Goal: Task Accomplishment & Management: Manage account settings

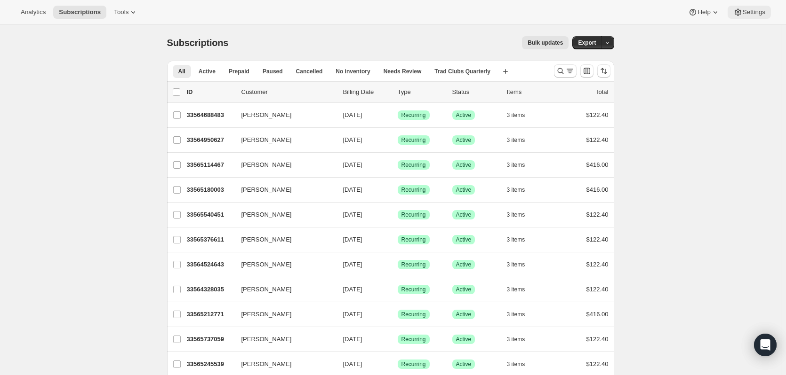
click at [765, 11] on button "Settings" at bounding box center [748, 12] width 43 height 13
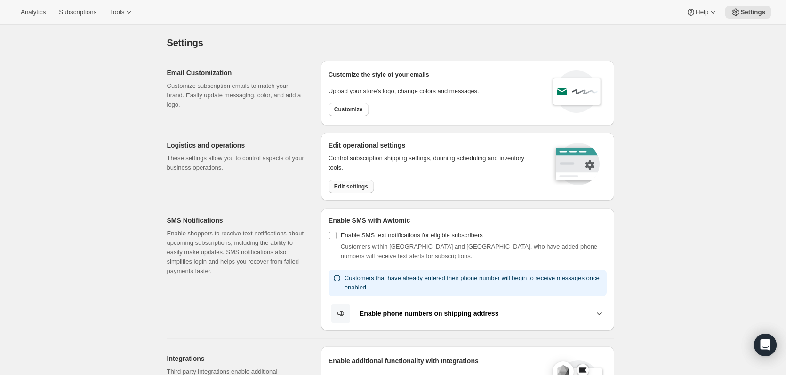
click at [350, 186] on span "Edit settings" at bounding box center [351, 187] width 34 height 8
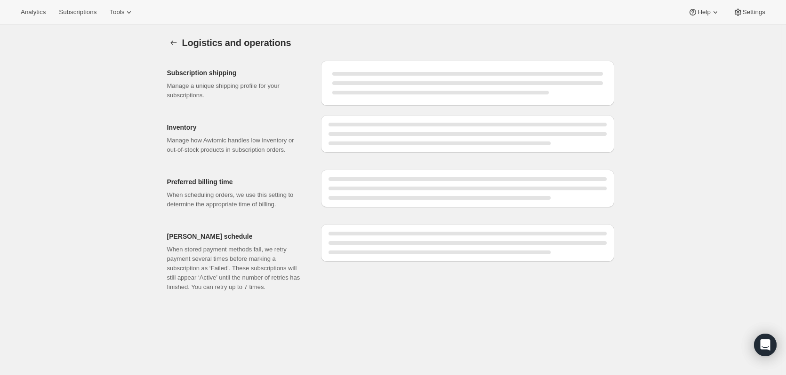
select select "DAY"
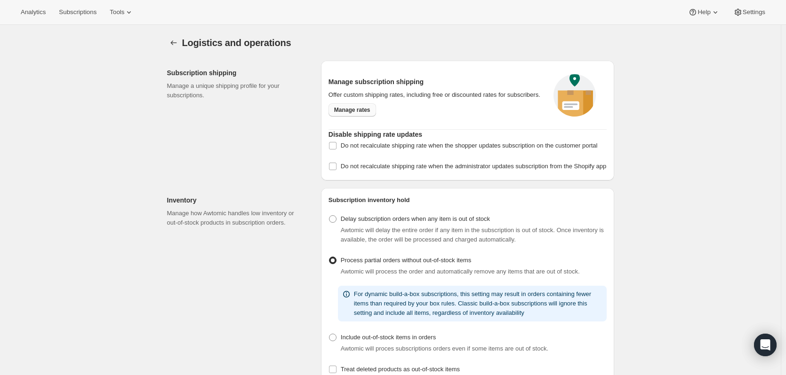
click at [338, 112] on span "Manage rates" at bounding box center [352, 110] width 36 height 8
